Goal: Use online tool/utility: Utilize a website feature to perform a specific function

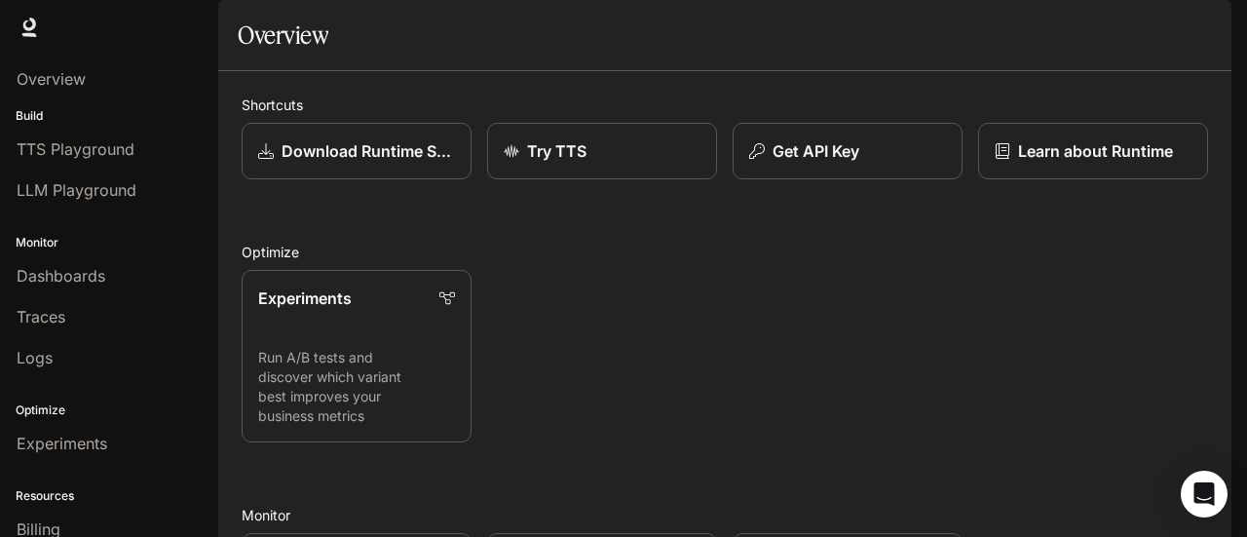
scroll to position [516, 0]
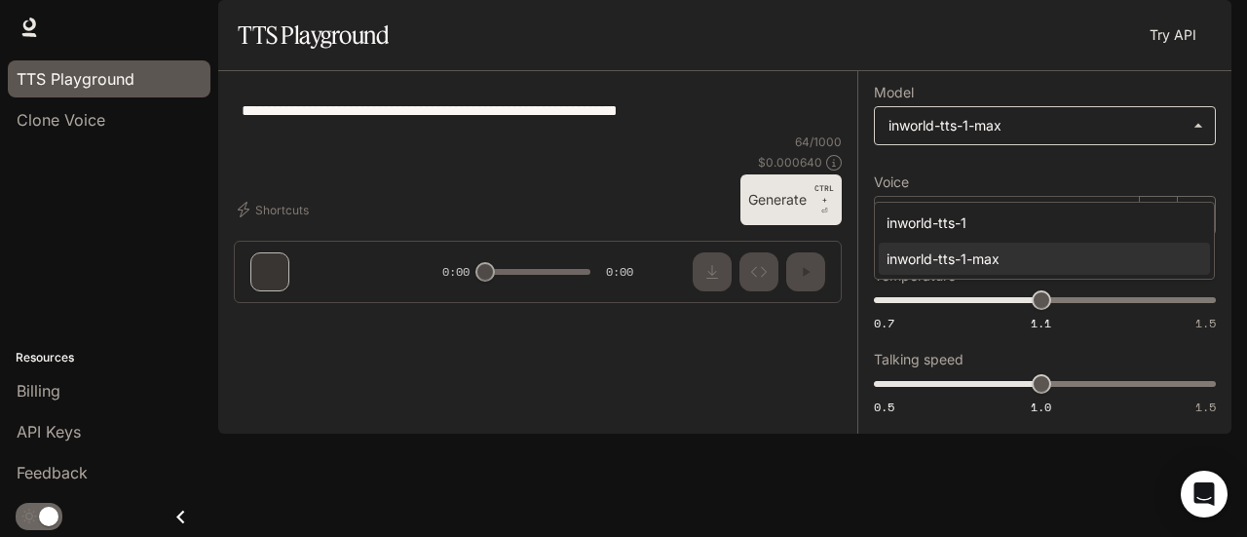
click at [1114, 193] on body "**********" at bounding box center [623, 268] width 1247 height 537
click at [766, 188] on div at bounding box center [623, 268] width 1247 height 537
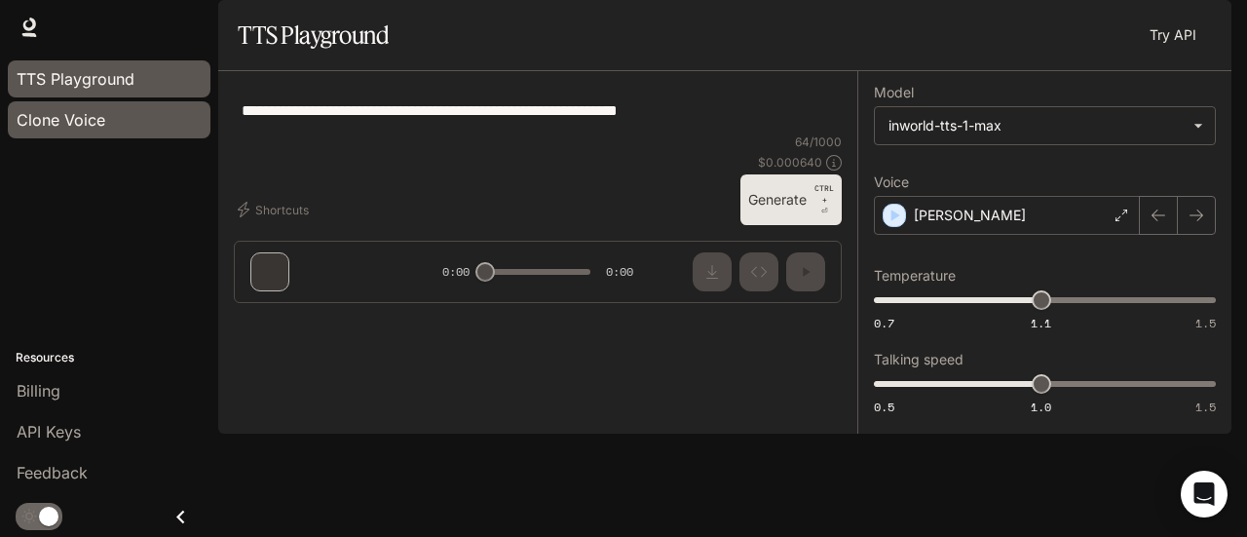
click at [111, 123] on div "Clone Voice" at bounding box center [109, 119] width 185 height 23
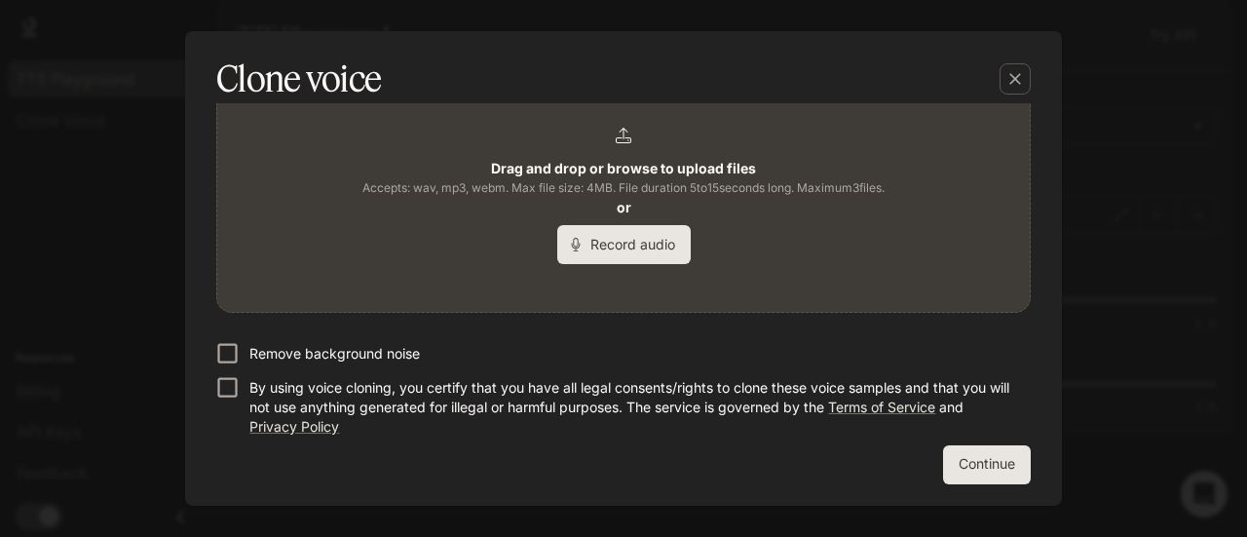
scroll to position [483, 0]
click at [287, 350] on p "Remove background noise" at bounding box center [334, 354] width 170 height 19
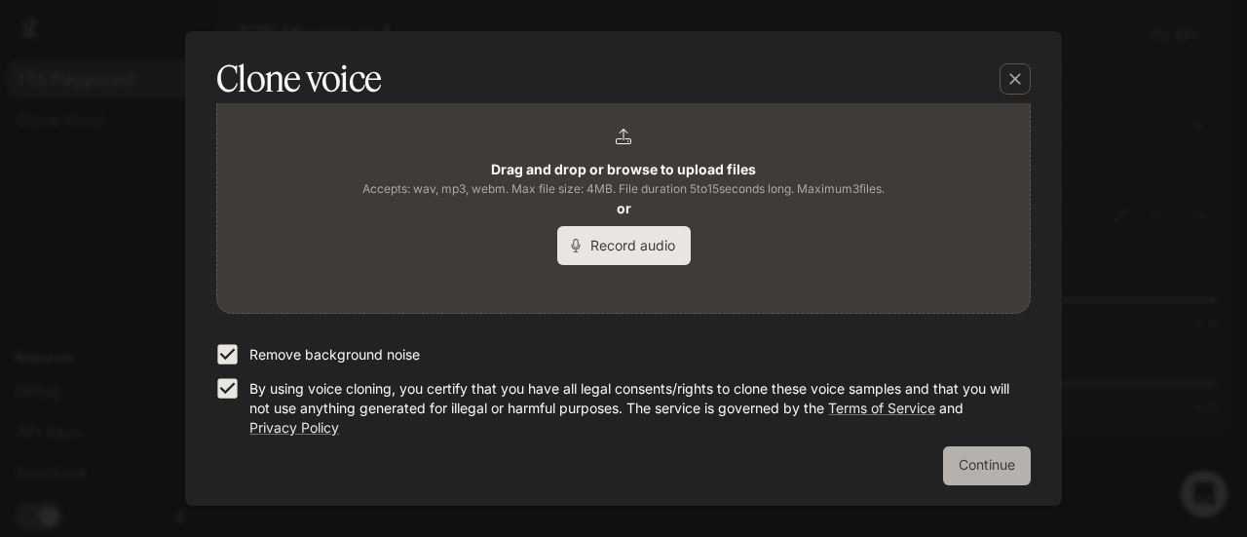
click at [974, 463] on button "Continue" at bounding box center [987, 465] width 88 height 39
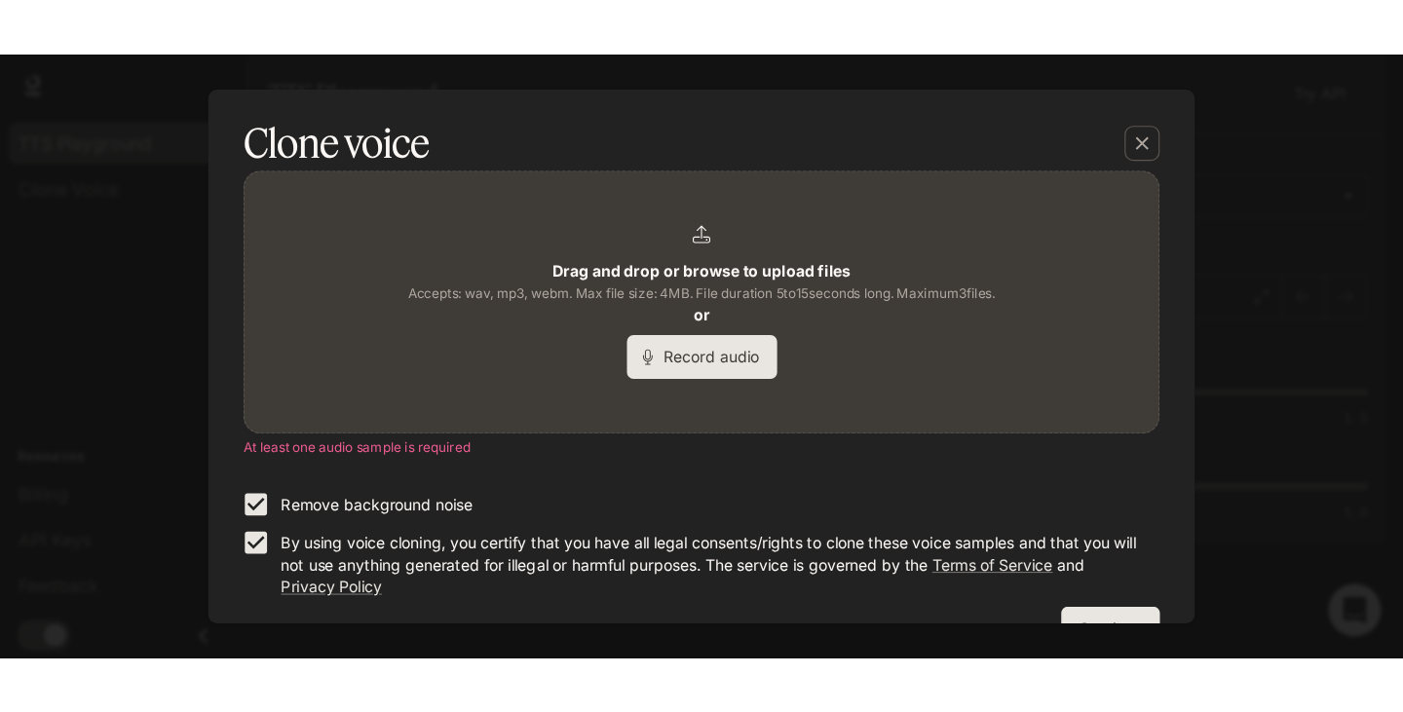
scroll to position [507, 0]
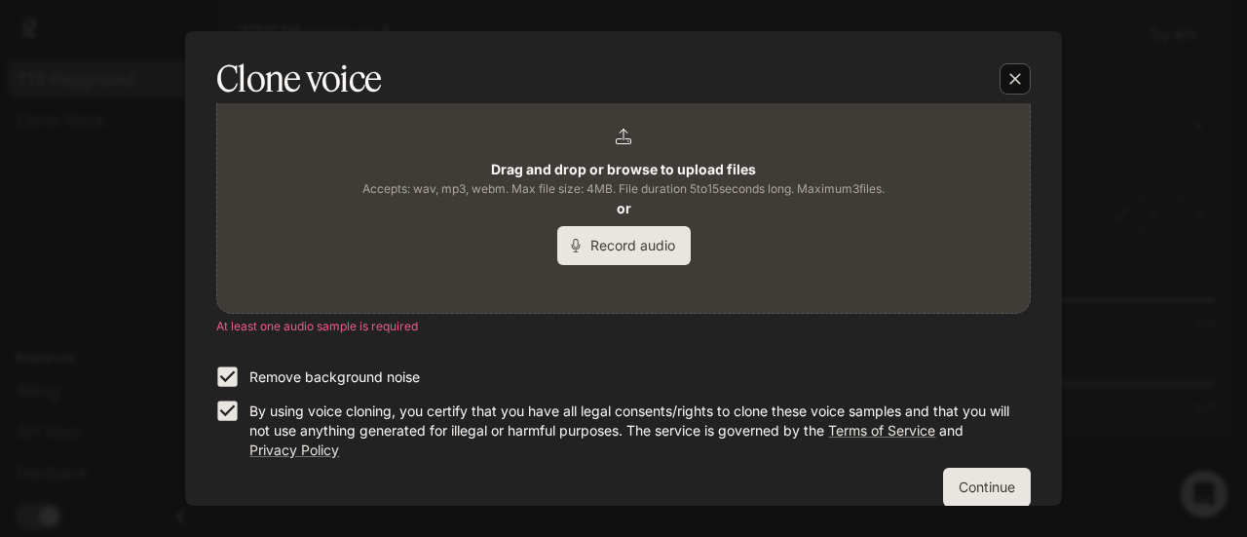
click at [1013, 87] on icon "button" at bounding box center [1014, 78] width 19 height 19
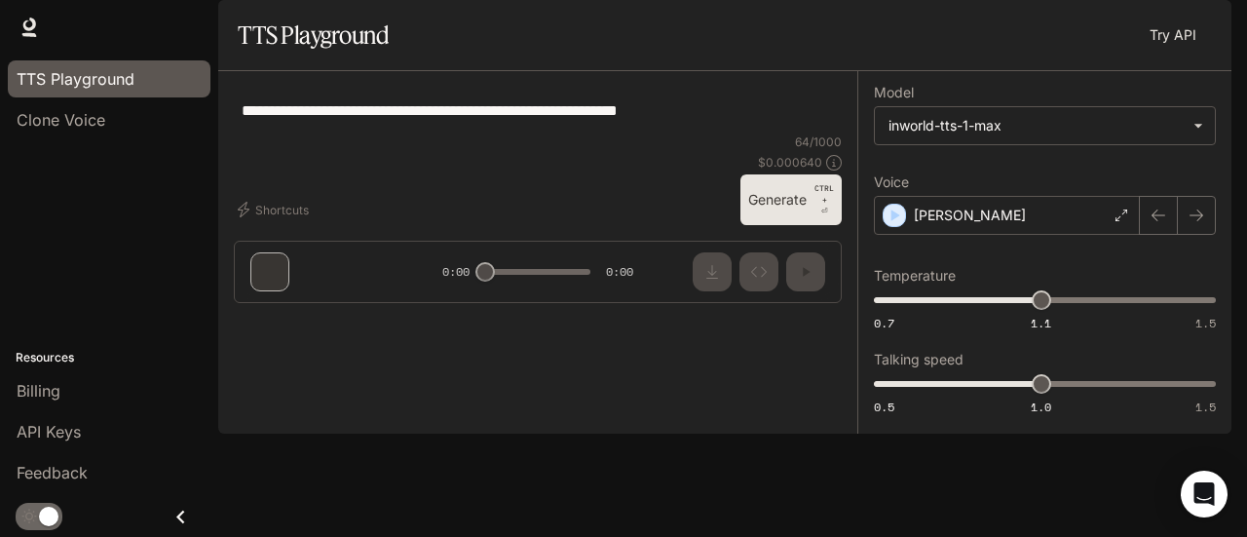
click at [1200, 34] on img "button" at bounding box center [1204, 27] width 27 height 27
